Goal: Information Seeking & Learning: Learn about a topic

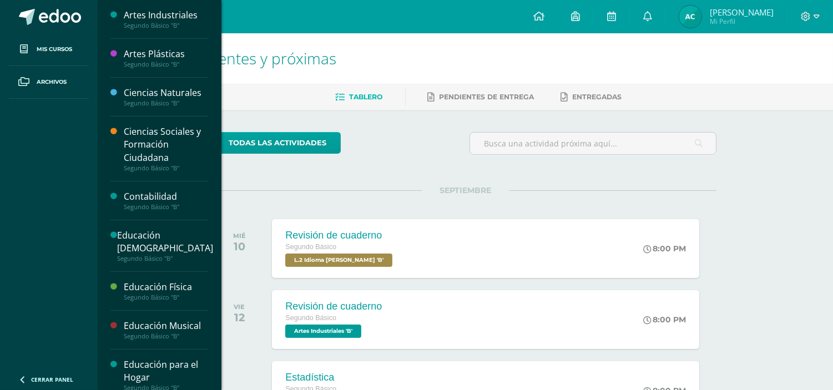
click at [140, 11] on div "Artes Industriales" at bounding box center [166, 15] width 84 height 13
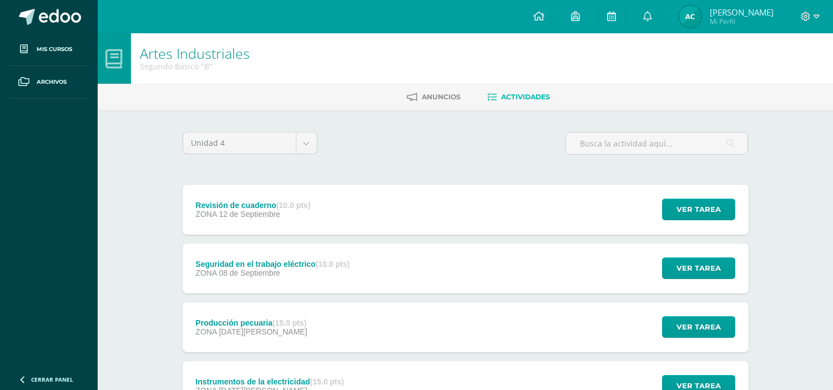
click at [280, 250] on div "Seguridad en el trabajo eléctrico (10.0 pts) ZONA [DATE]" at bounding box center [272, 268] width 181 height 50
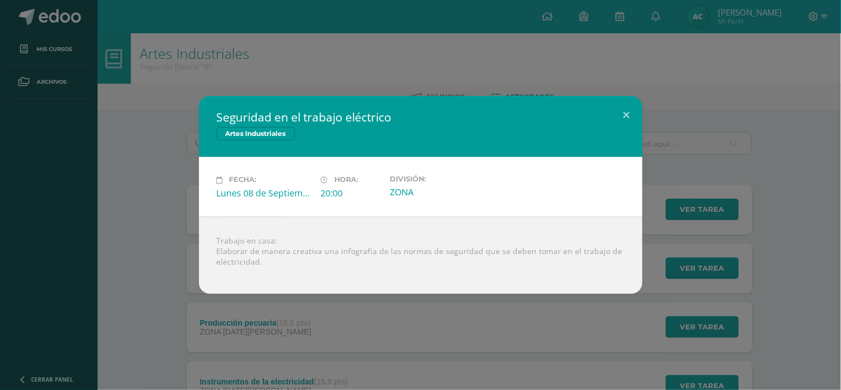
drag, startPoint x: 220, startPoint y: 118, endPoint x: 433, endPoint y: 120, distance: 212.5
click at [433, 120] on h2 "Seguridad en el trabajo eléctrico" at bounding box center [421, 117] width 408 height 16
